Goal: Task Accomplishment & Management: Complete application form

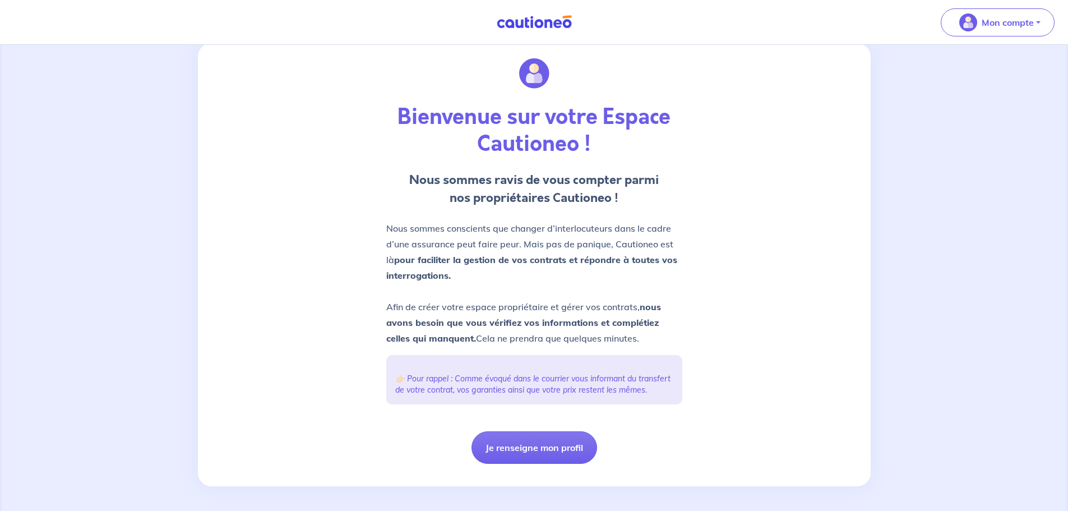
scroll to position [42, 0]
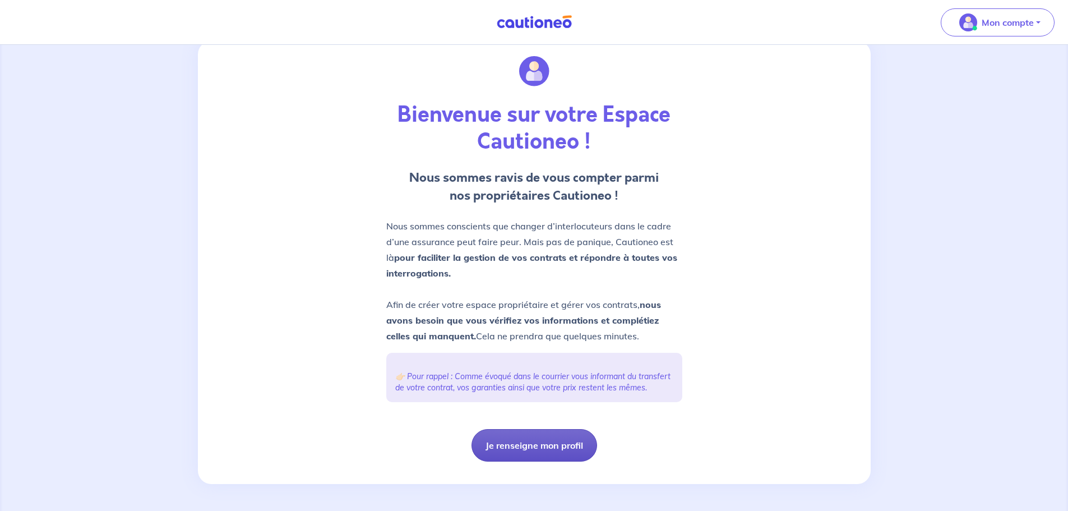
click at [575, 446] on button "Je renseigne mon profil" at bounding box center [534, 445] width 126 height 33
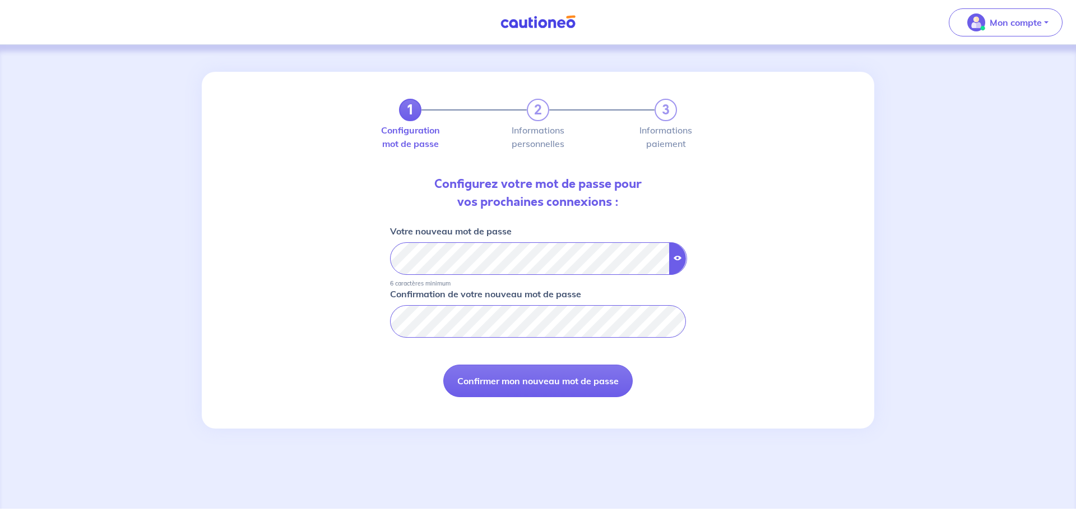
click at [677, 257] on icon "button" at bounding box center [678, 258] width 8 height 8
click at [545, 378] on button "Confirmer mon nouveau mot de passe" at bounding box center [537, 380] width 189 height 33
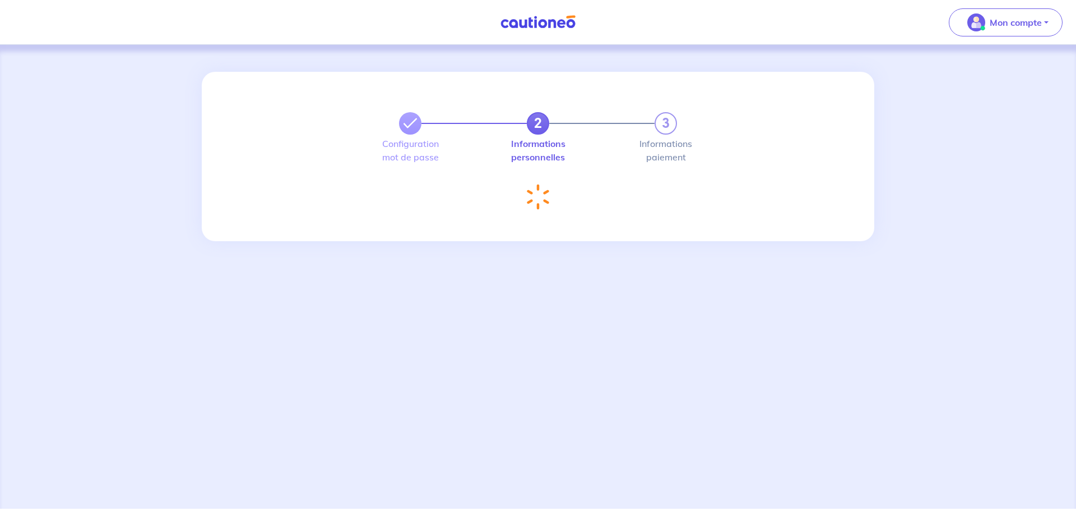
select select "FR"
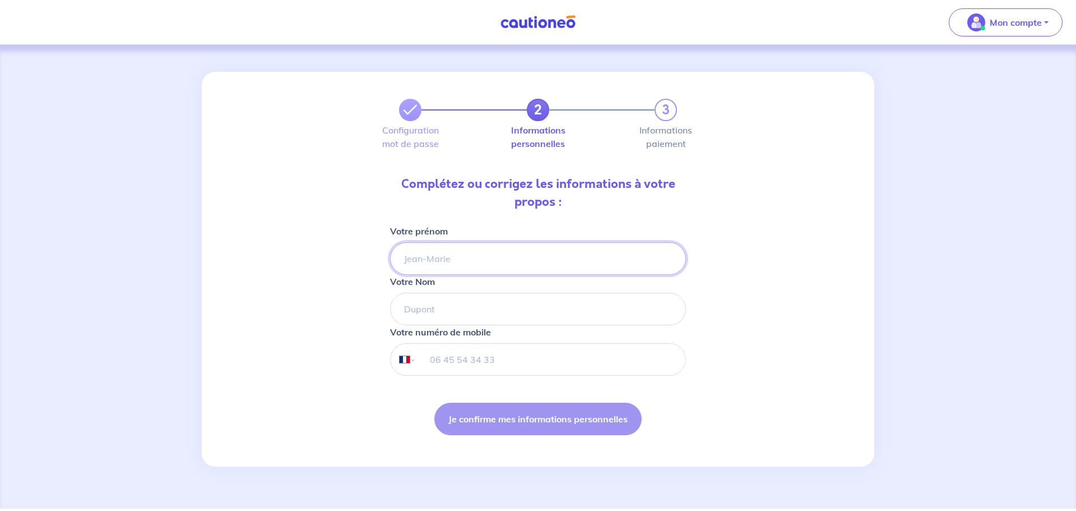
click at [510, 245] on input "Votre prénom" at bounding box center [538, 258] width 296 height 33
click at [501, 254] on input "Votre prénom" at bounding box center [538, 258] width 296 height 33
type input "[PERSON_NAME]"
type input "MARIVAT"
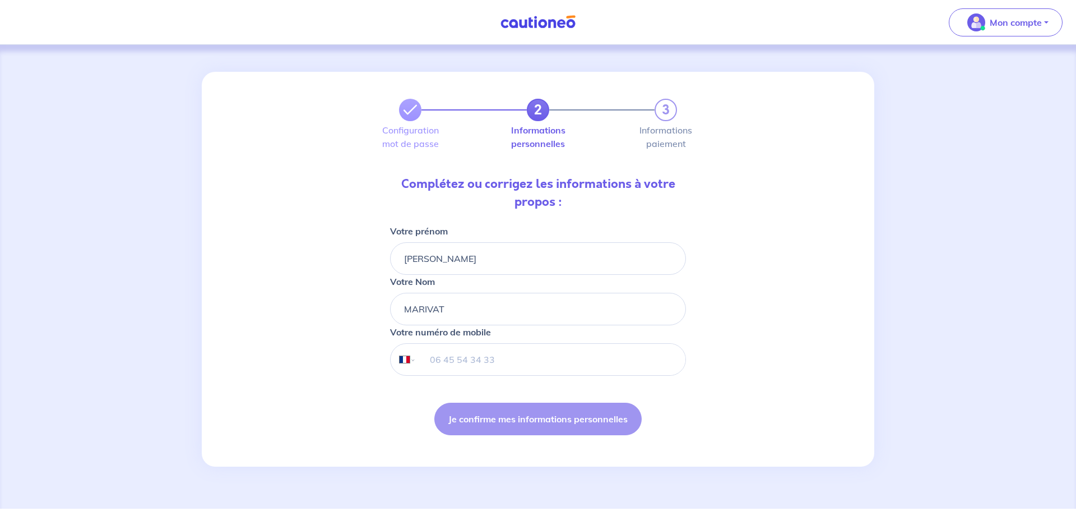
type input "06 83 69 65 43"
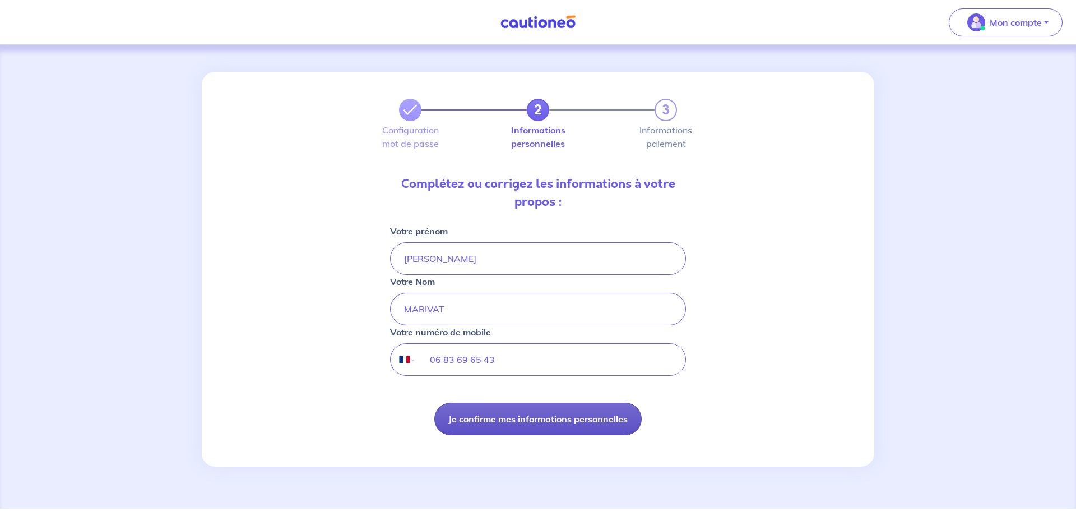
click at [524, 426] on button "Je confirme mes informations personnelles" at bounding box center [537, 418] width 207 height 33
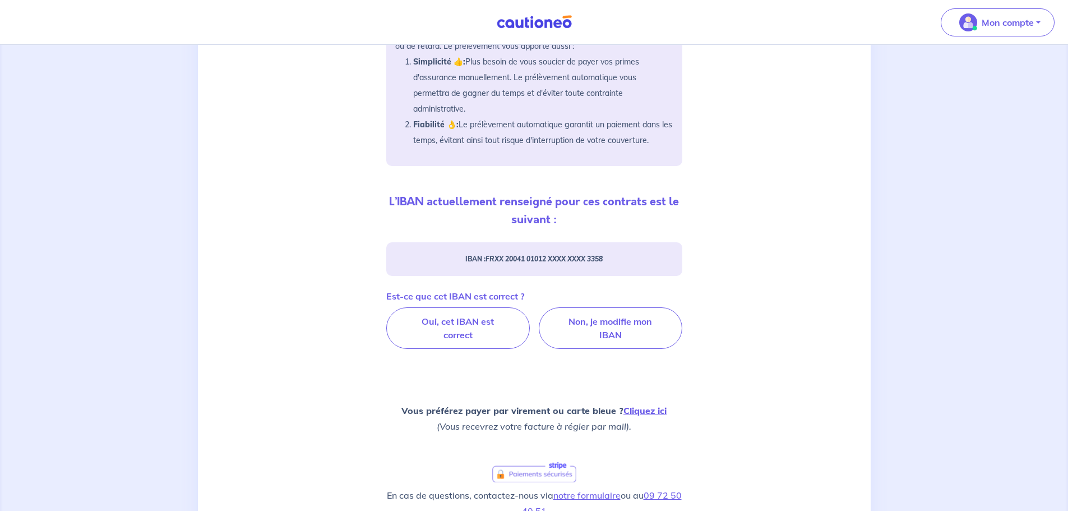
scroll to position [224, 0]
click at [479, 334] on label "Oui, cet IBAN est correct" at bounding box center [458, 327] width 144 height 41
click at [530, 314] on input "Oui, cet IBAN est correct" at bounding box center [533, 310] width 7 height 7
radio input "true"
click at [462, 339] on label "Oui, cet IBAN est correct" at bounding box center [458, 327] width 144 height 41
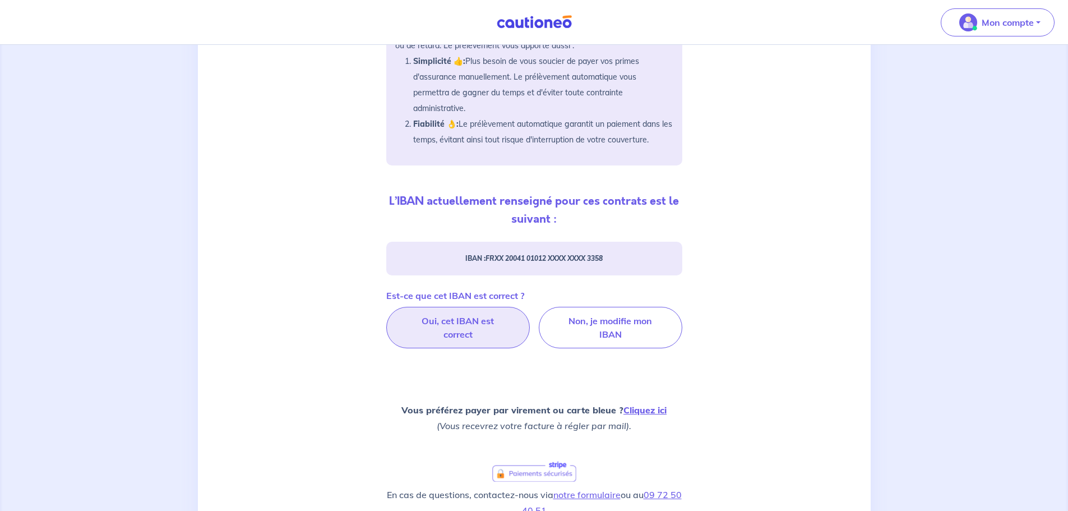
click at [530, 314] on input "Oui, cet IBAN est correct" at bounding box center [533, 310] width 7 height 7
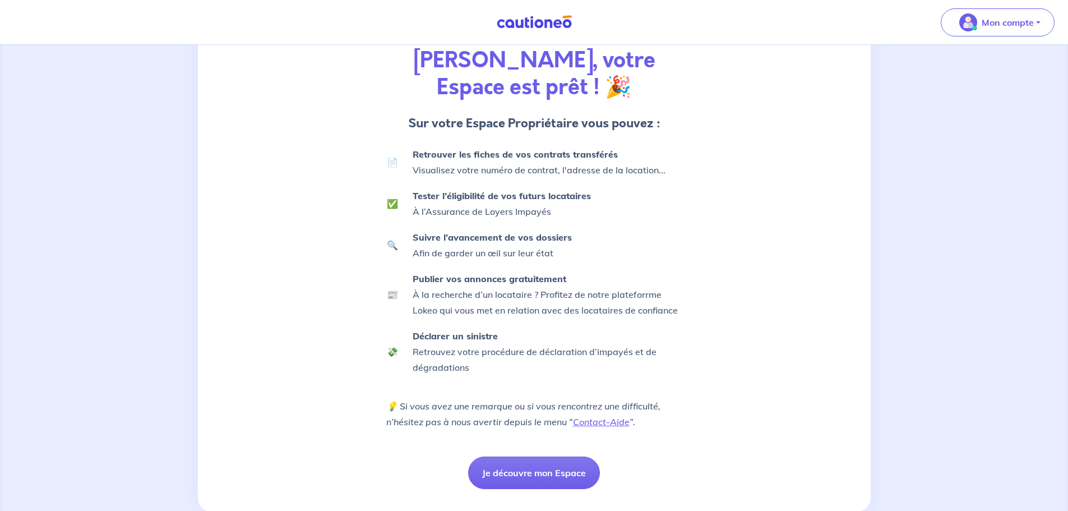
scroll to position [113, 0]
click at [550, 456] on button "Je découvre mon Espace" at bounding box center [534, 472] width 132 height 33
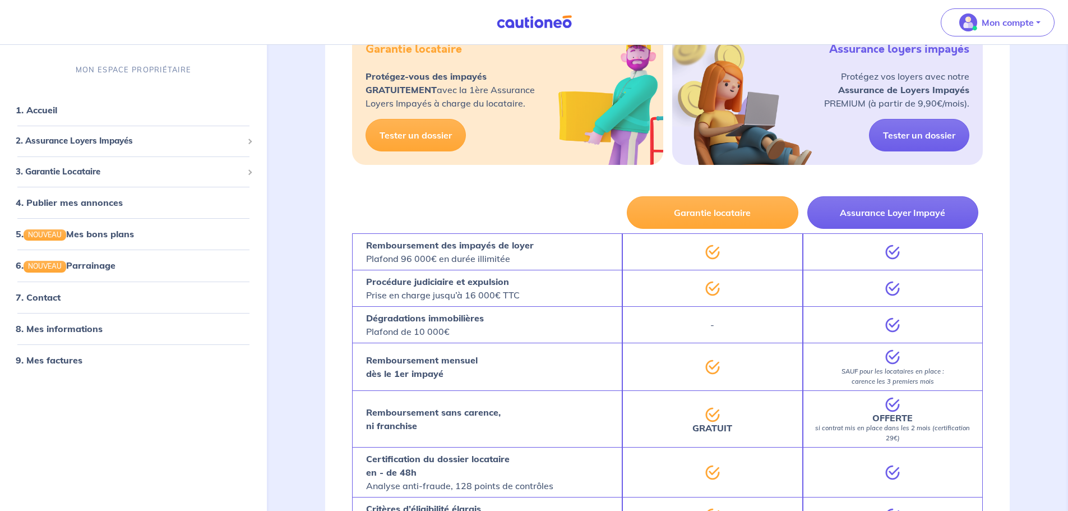
scroll to position [561, 0]
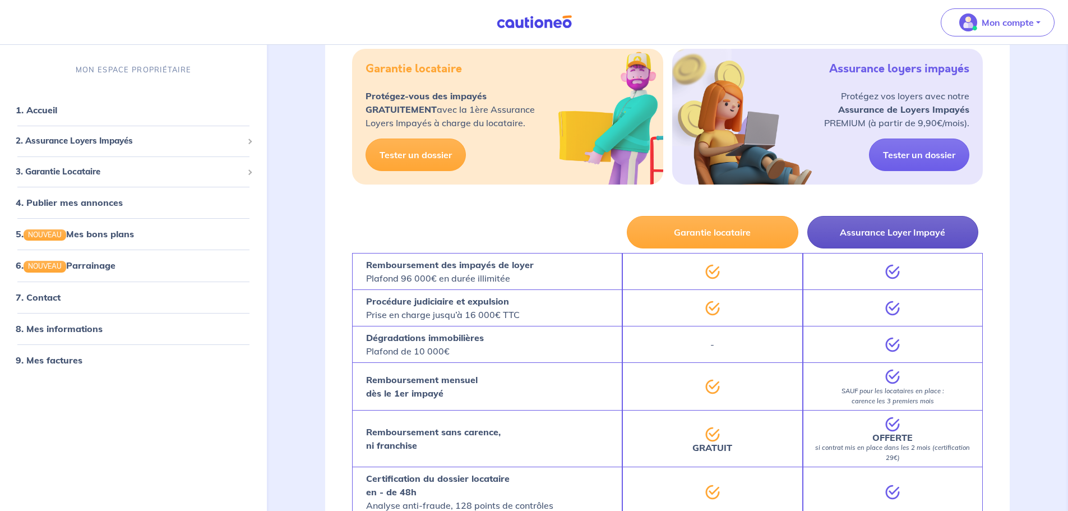
click at [898, 235] on button "Assurance Loyer Impayé" at bounding box center [892, 232] width 171 height 33
click at [897, 249] on div "Assurance Loyer Impayé" at bounding box center [893, 231] width 180 height 41
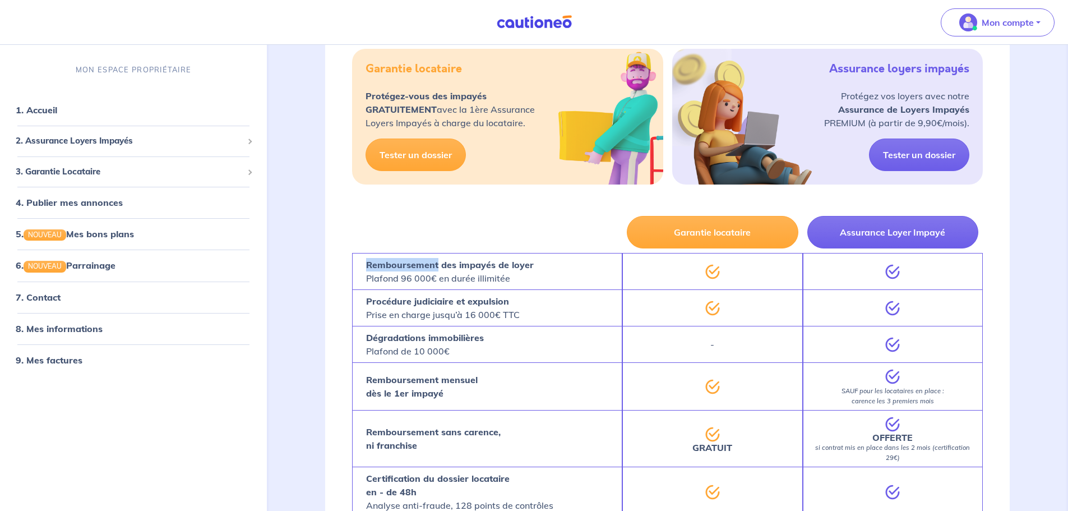
click at [897, 249] on div "Assurance Loyer Impayé" at bounding box center [893, 231] width 180 height 41
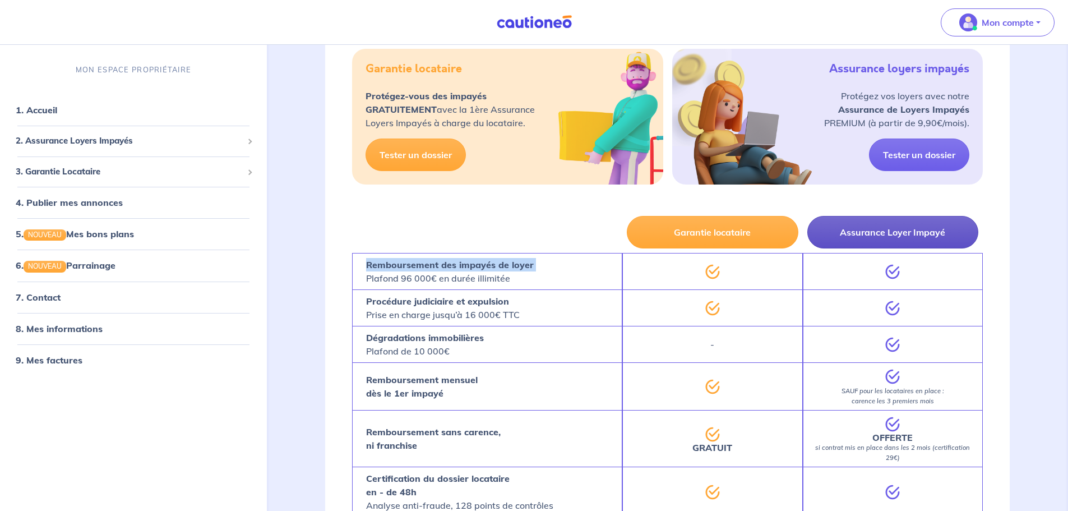
click at [900, 234] on button "Assurance Loyer Impayé" at bounding box center [892, 232] width 171 height 33
click at [900, 233] on button "Assurance Loyer Impayé" at bounding box center [892, 232] width 171 height 33
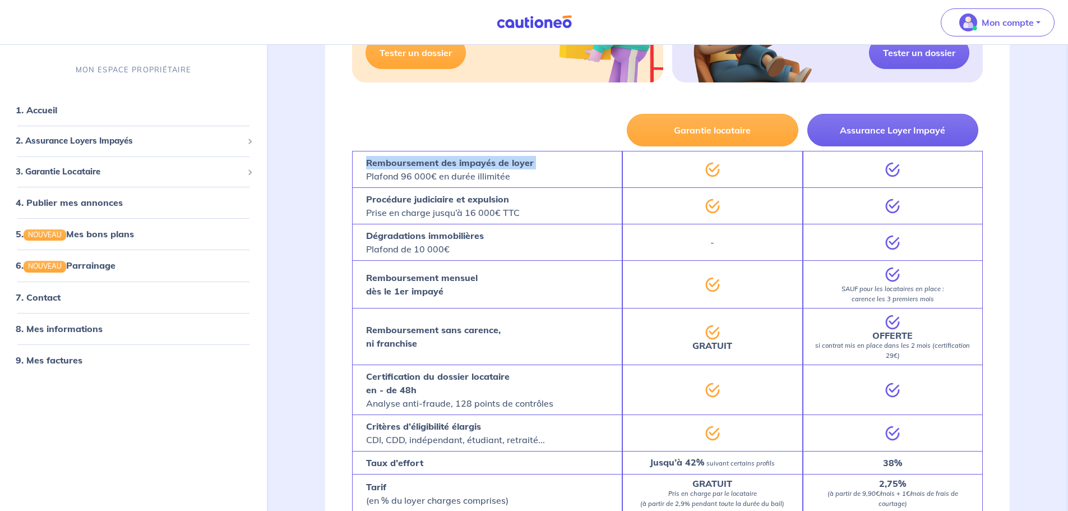
scroll to position [663, 0]
click at [702, 128] on button "Garantie locataire" at bounding box center [712, 129] width 171 height 33
click at [246, 170] on div "3. Garantie Locataire" at bounding box center [133, 172] width 258 height 22
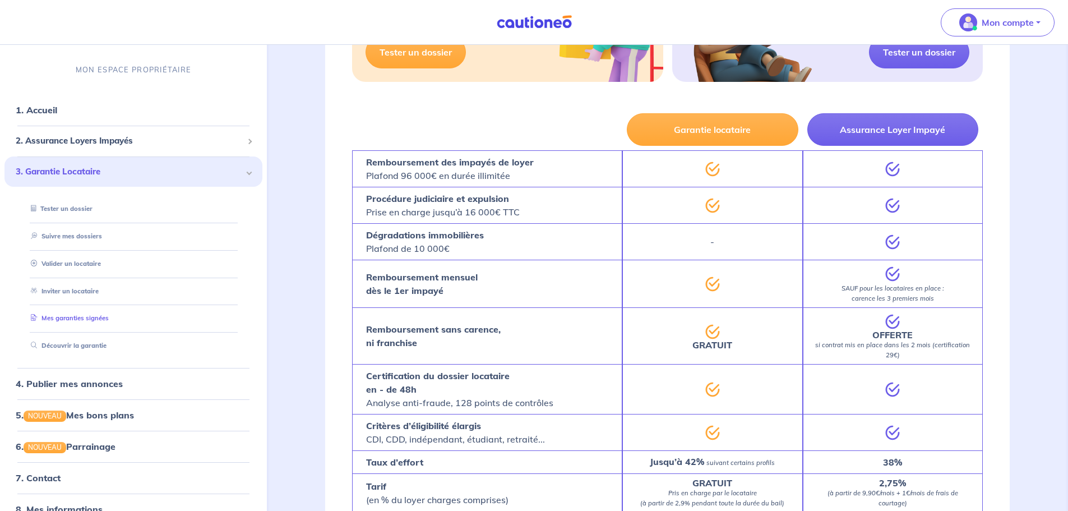
click at [76, 321] on link "Mes garanties signées" at bounding box center [67, 318] width 82 height 8
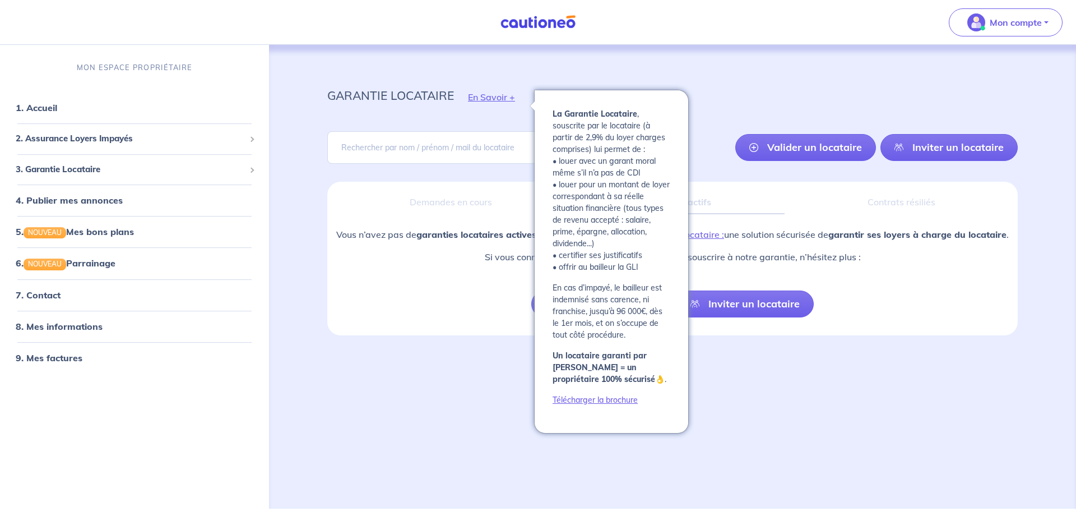
click at [494, 100] on button "En Savoir +" at bounding box center [491, 97] width 75 height 33
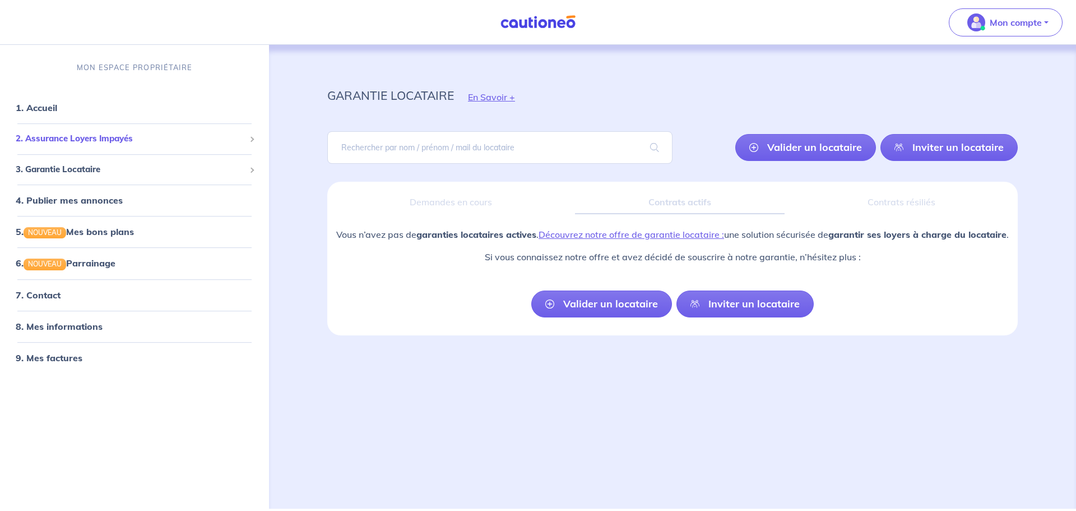
click at [248, 141] on div "2. Assurance Loyers Impayés" at bounding box center [134, 139] width 260 height 22
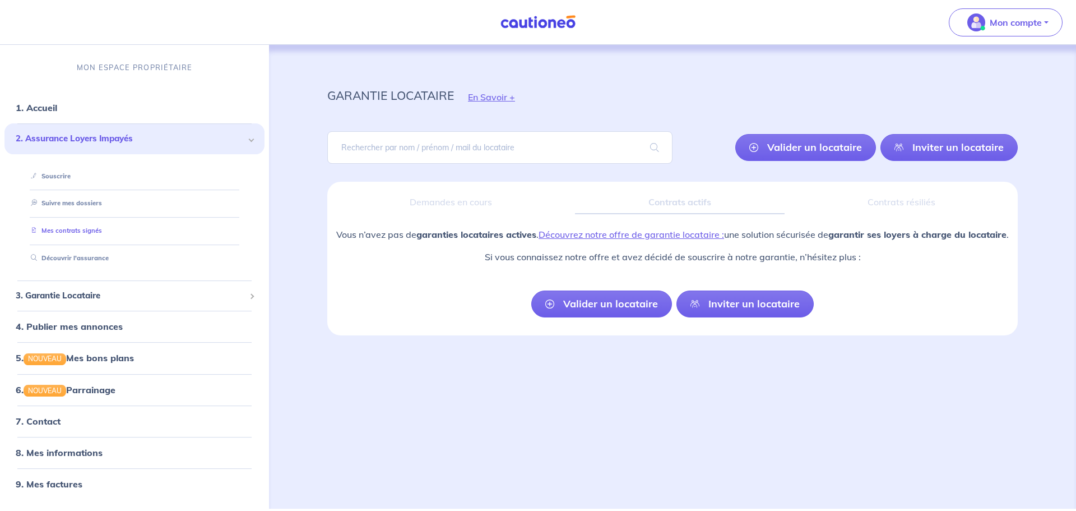
click at [87, 231] on link "Mes contrats signés" at bounding box center [64, 230] width 76 height 8
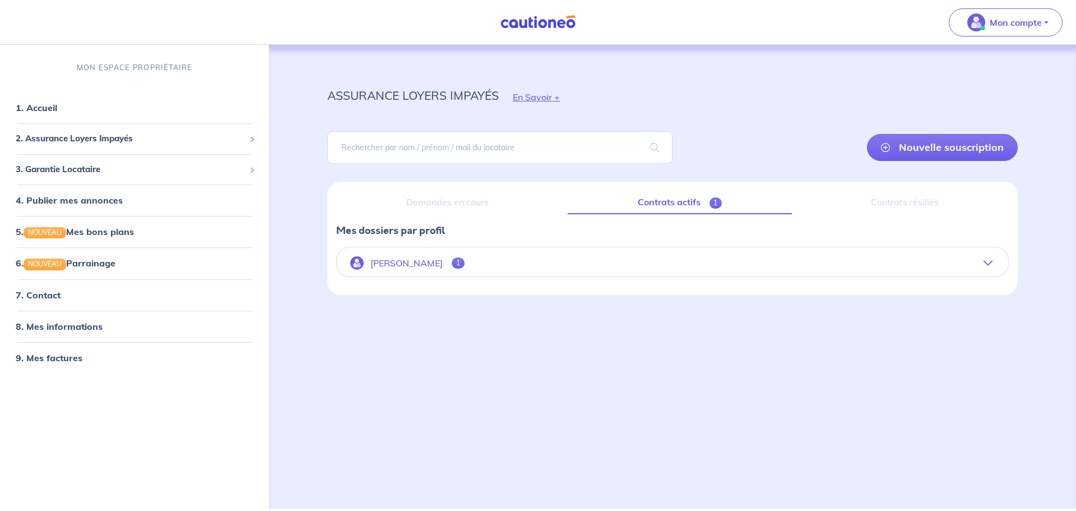
click at [988, 260] on icon "button" at bounding box center [988, 262] width 9 height 9
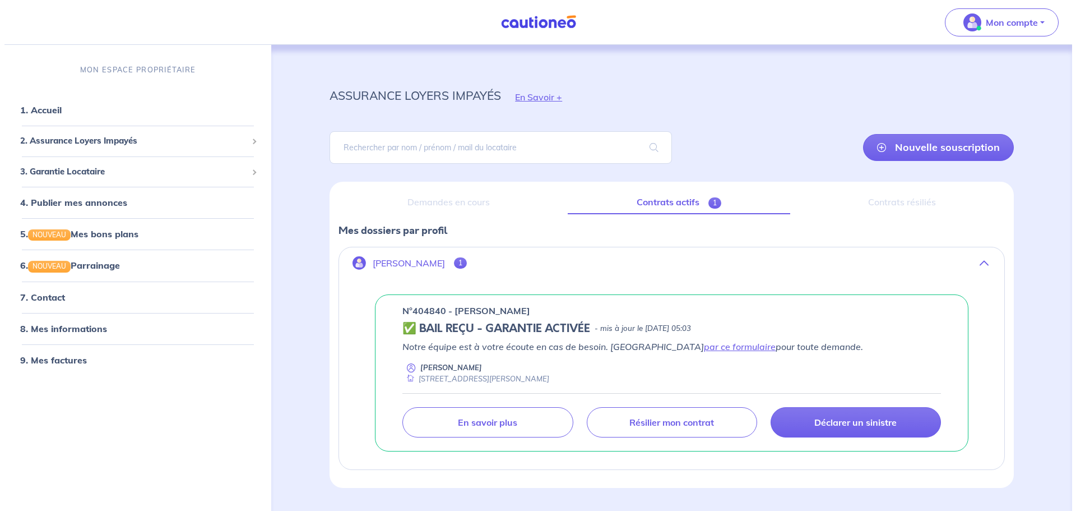
scroll to position [31, 0]
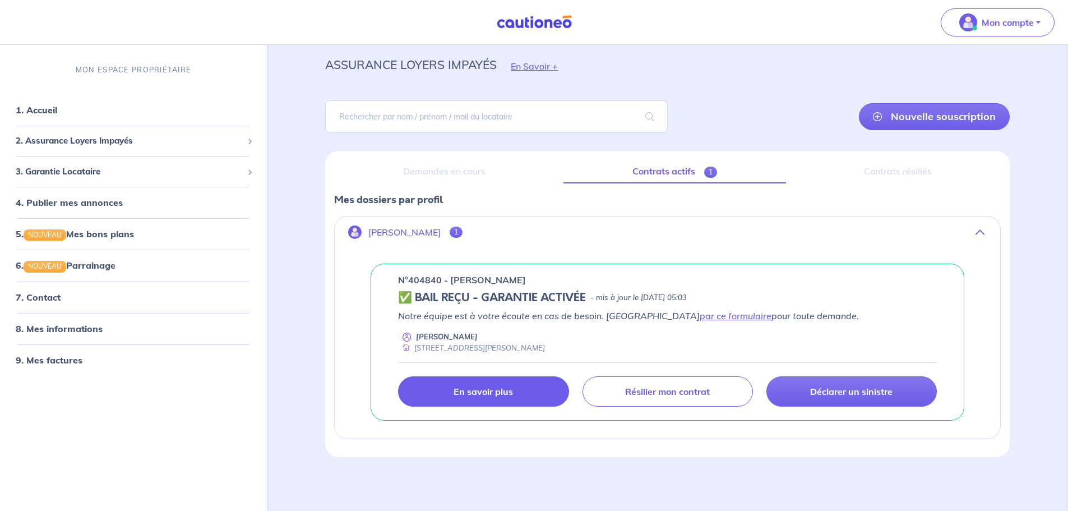
click at [490, 392] on p "En savoir plus" at bounding box center [483, 391] width 59 height 11
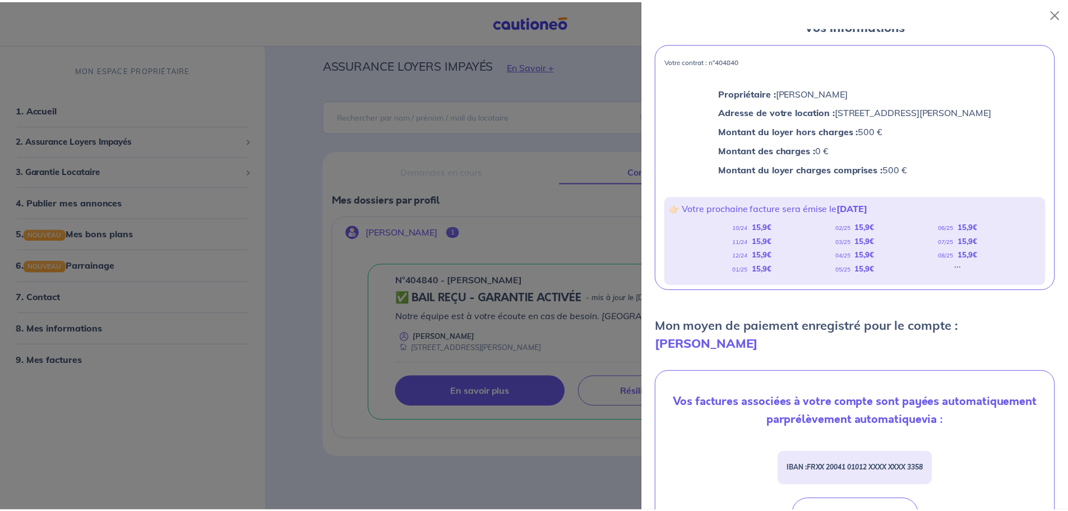
scroll to position [0, 0]
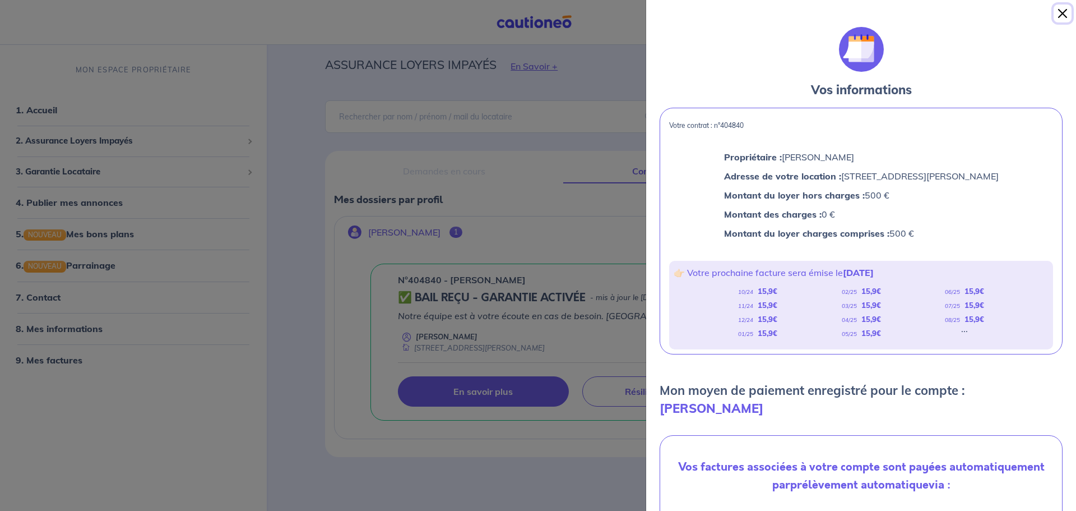
click at [1061, 14] on button "Close" at bounding box center [1063, 13] width 18 height 18
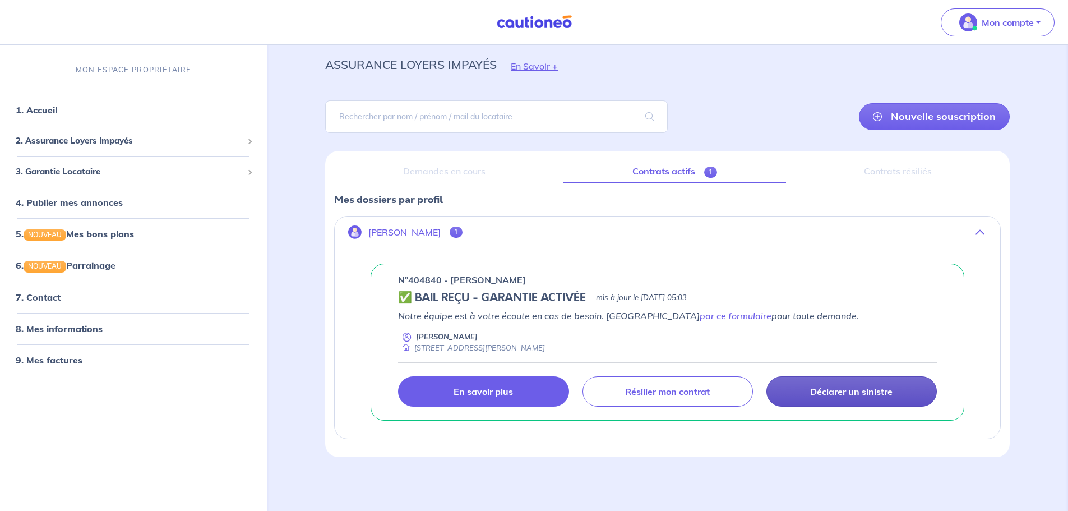
click at [874, 392] on p "Déclarer un sinistre" at bounding box center [851, 391] width 82 height 11
